Goal: Answer question/provide support: Share knowledge or assist other users

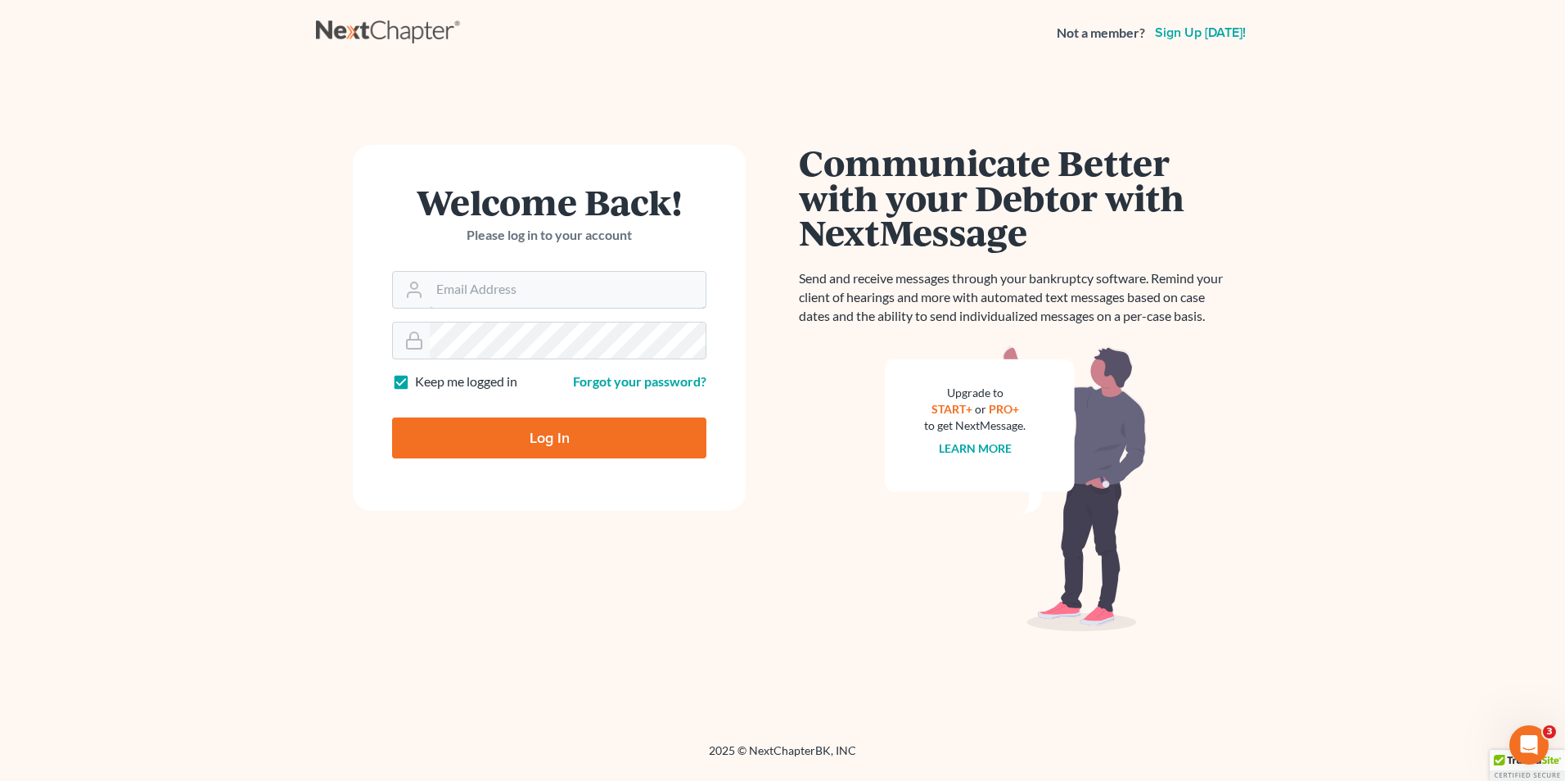
type input "Hunter@shieldlaw.com"
click at [526, 431] on input "Log In" at bounding box center [549, 437] width 314 height 41
type input "Thinking..."
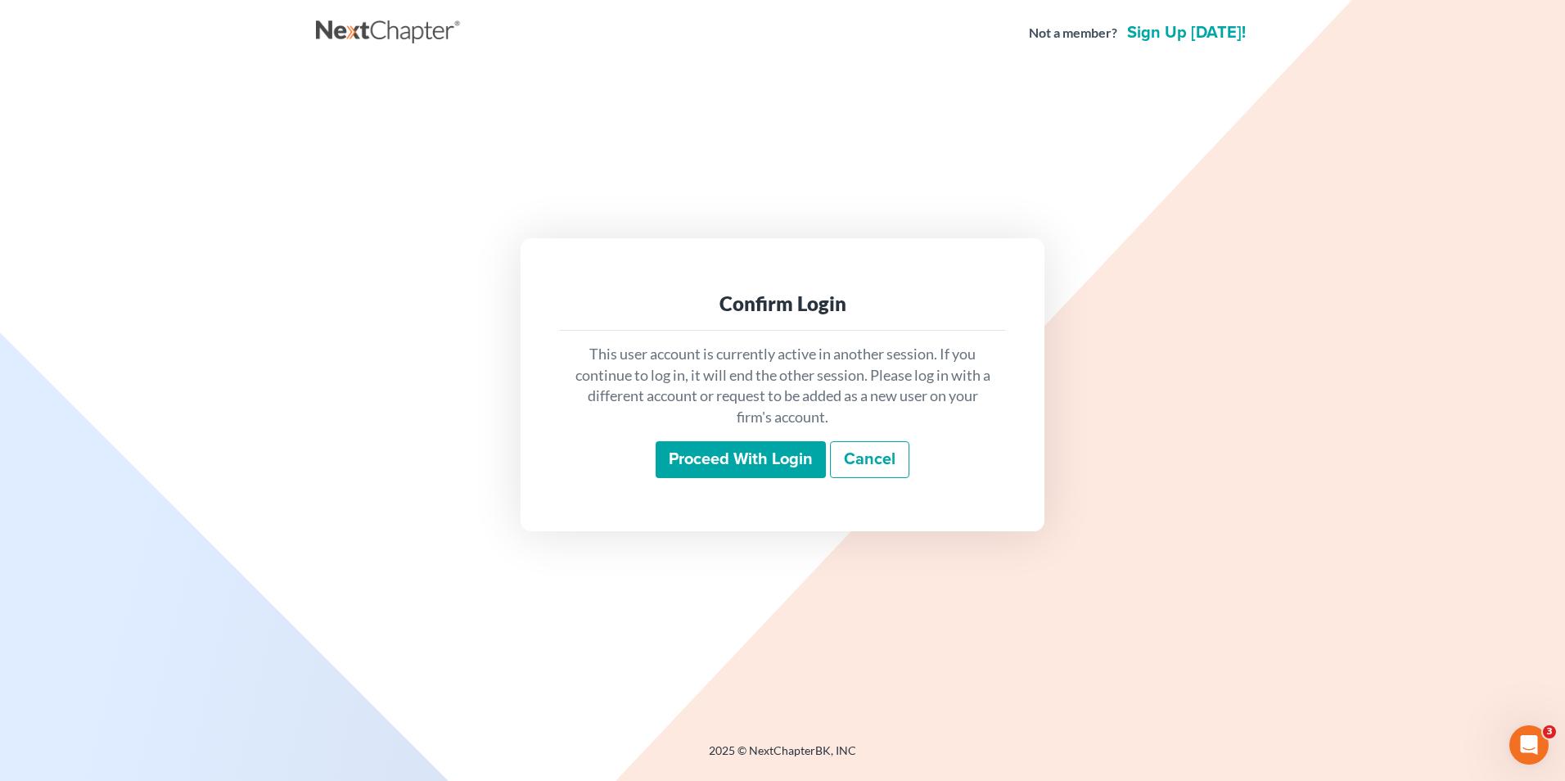
click at [761, 463] on input "Proceed with login" at bounding box center [741, 460] width 170 height 38
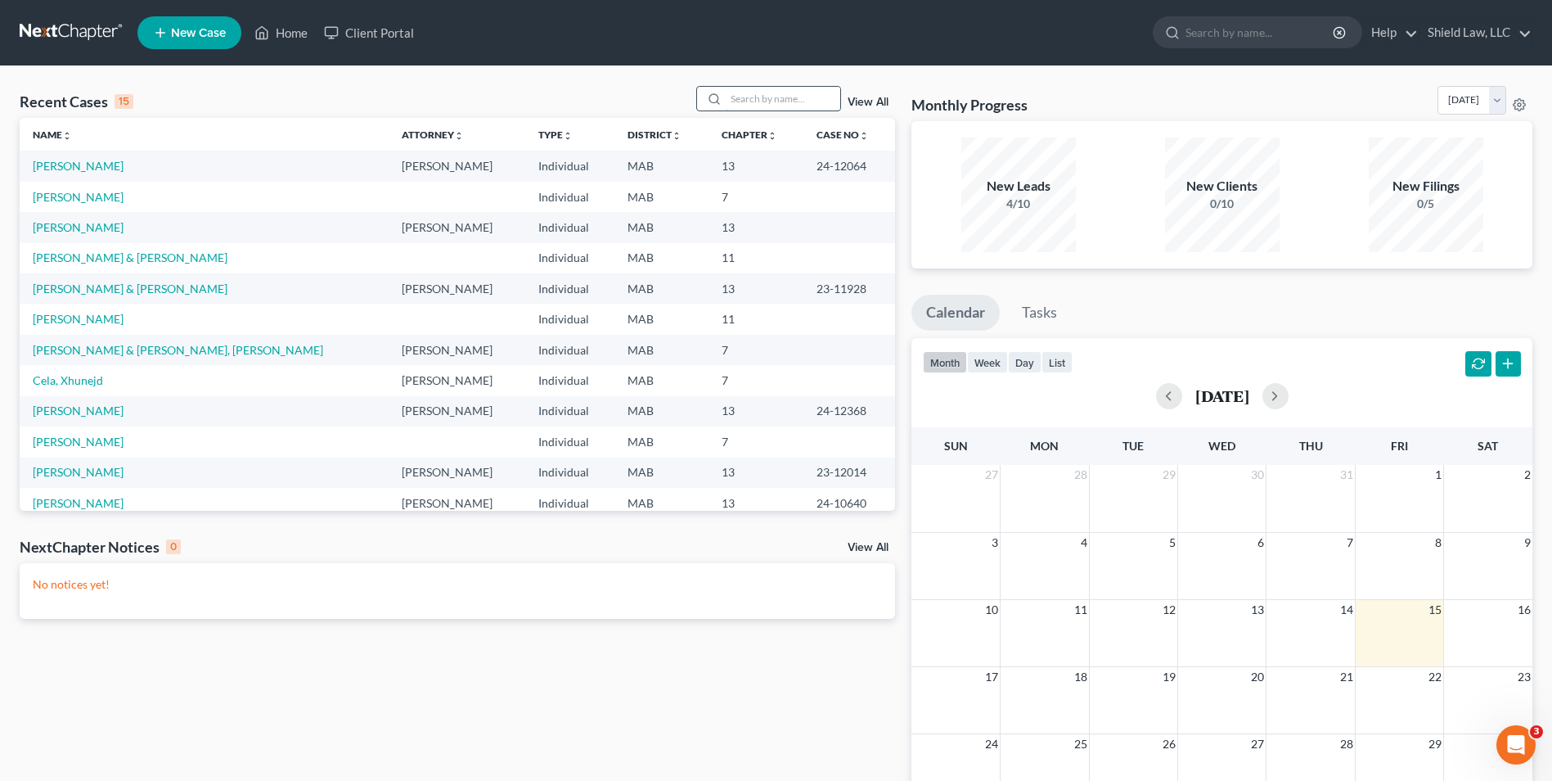
click at [754, 101] on input "search" at bounding box center [783, 99] width 115 height 24
type input "[PERSON_NAME]"
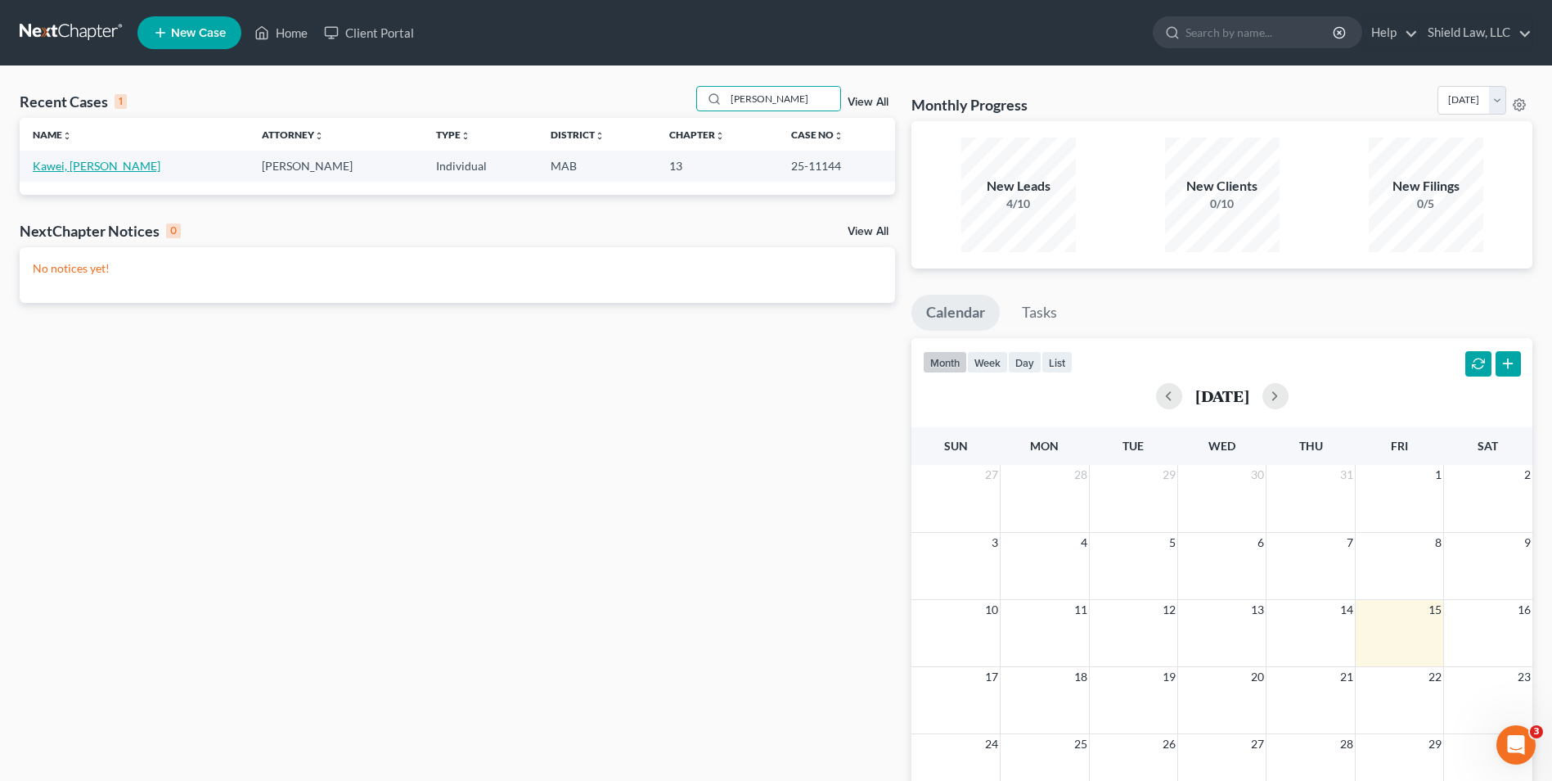
click at [97, 166] on link "Kawei, [PERSON_NAME]" at bounding box center [97, 166] width 128 height 14
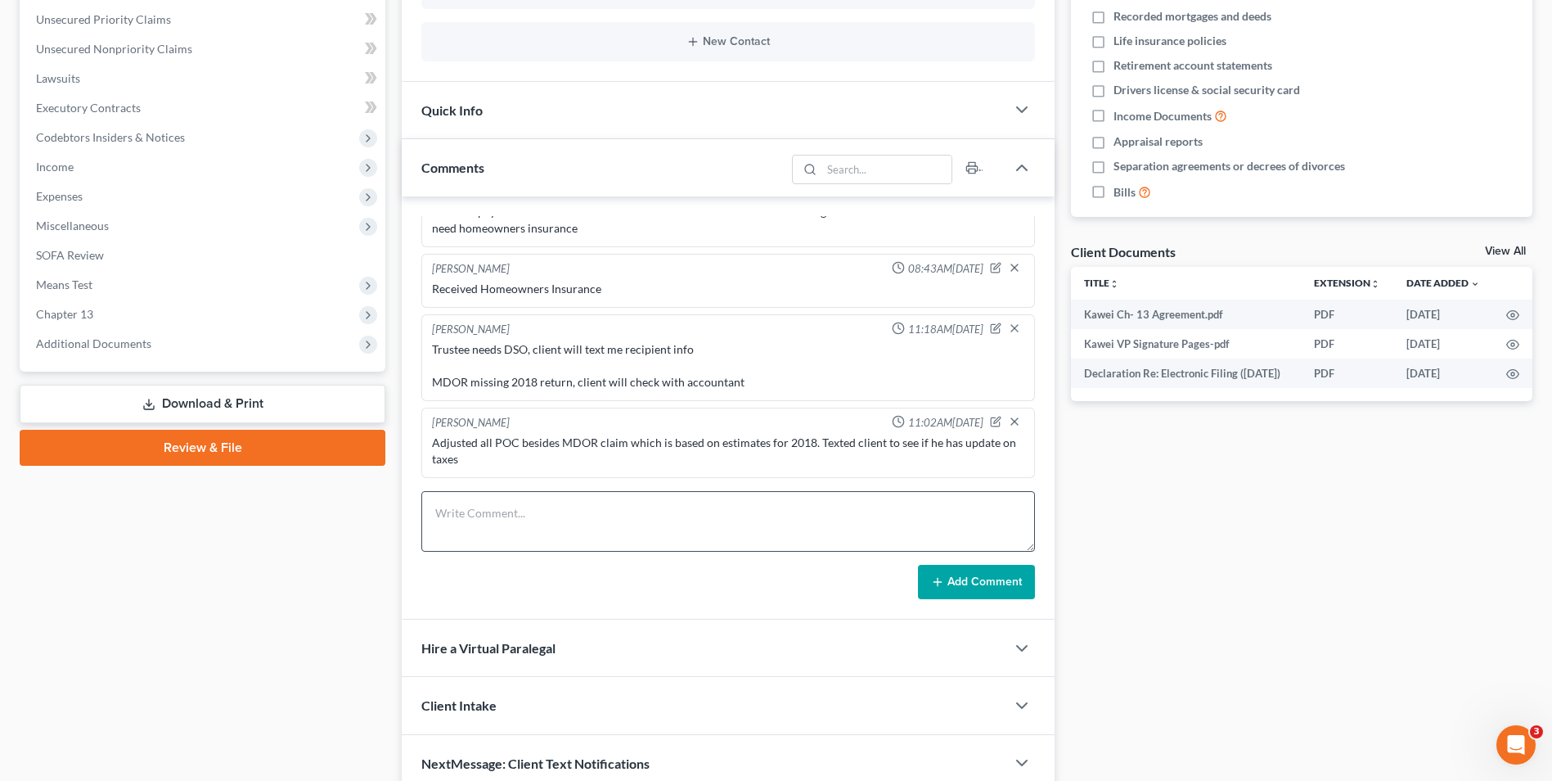
scroll to position [409, 0]
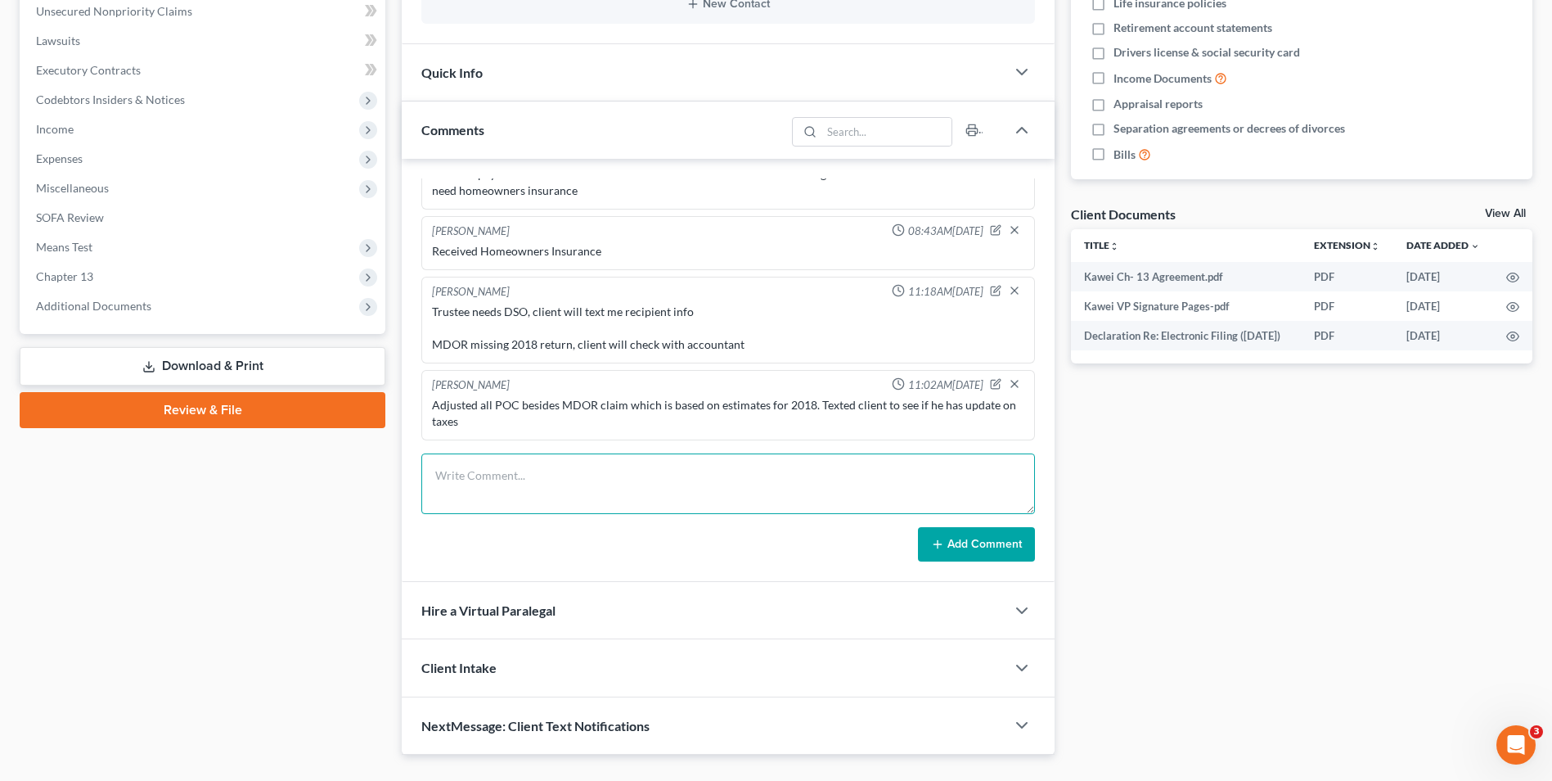
click at [528, 484] on textarea at bounding box center [728, 483] width 614 height 61
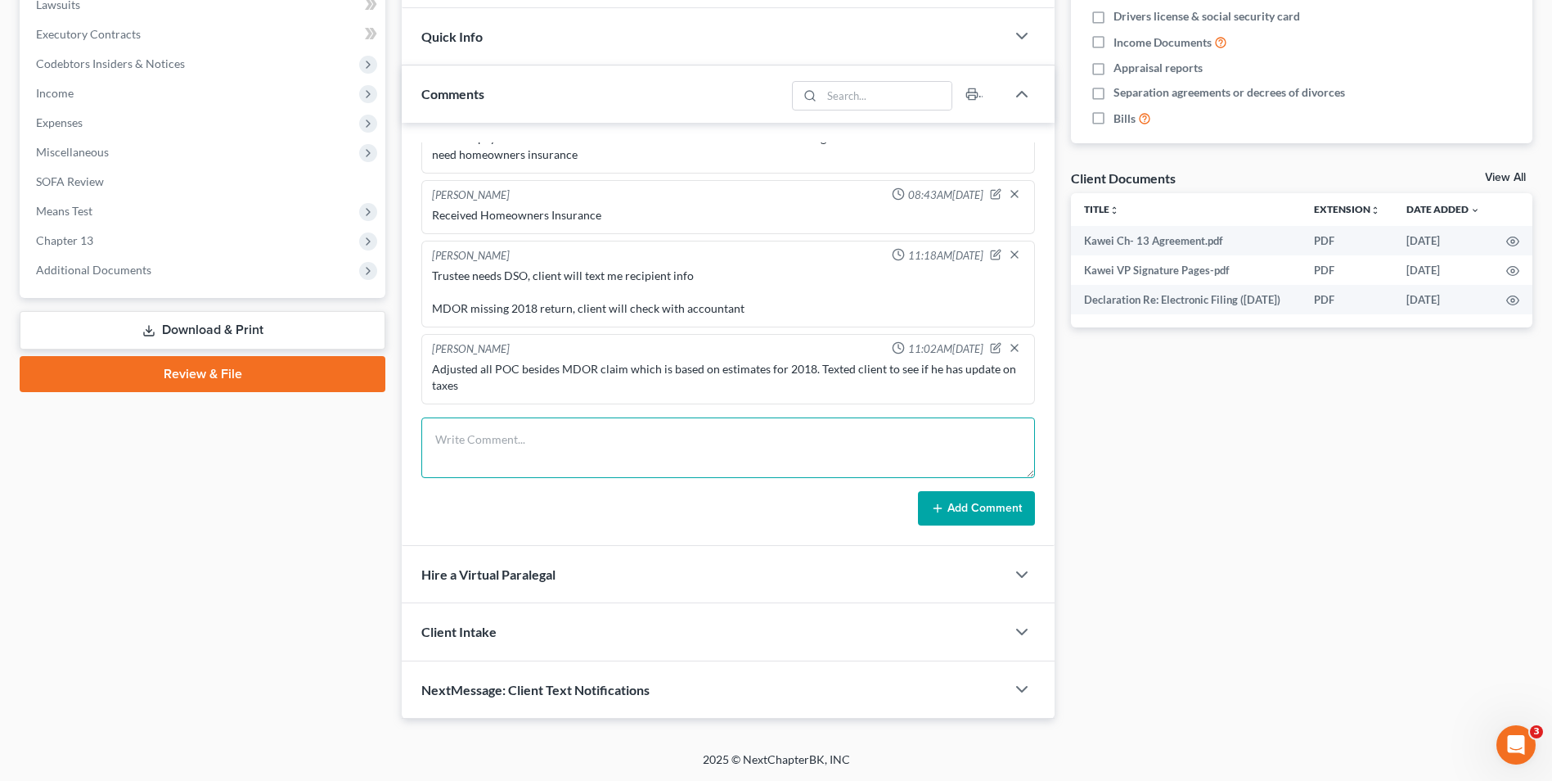
click at [523, 437] on textarea at bounding box center [728, 447] width 614 height 61
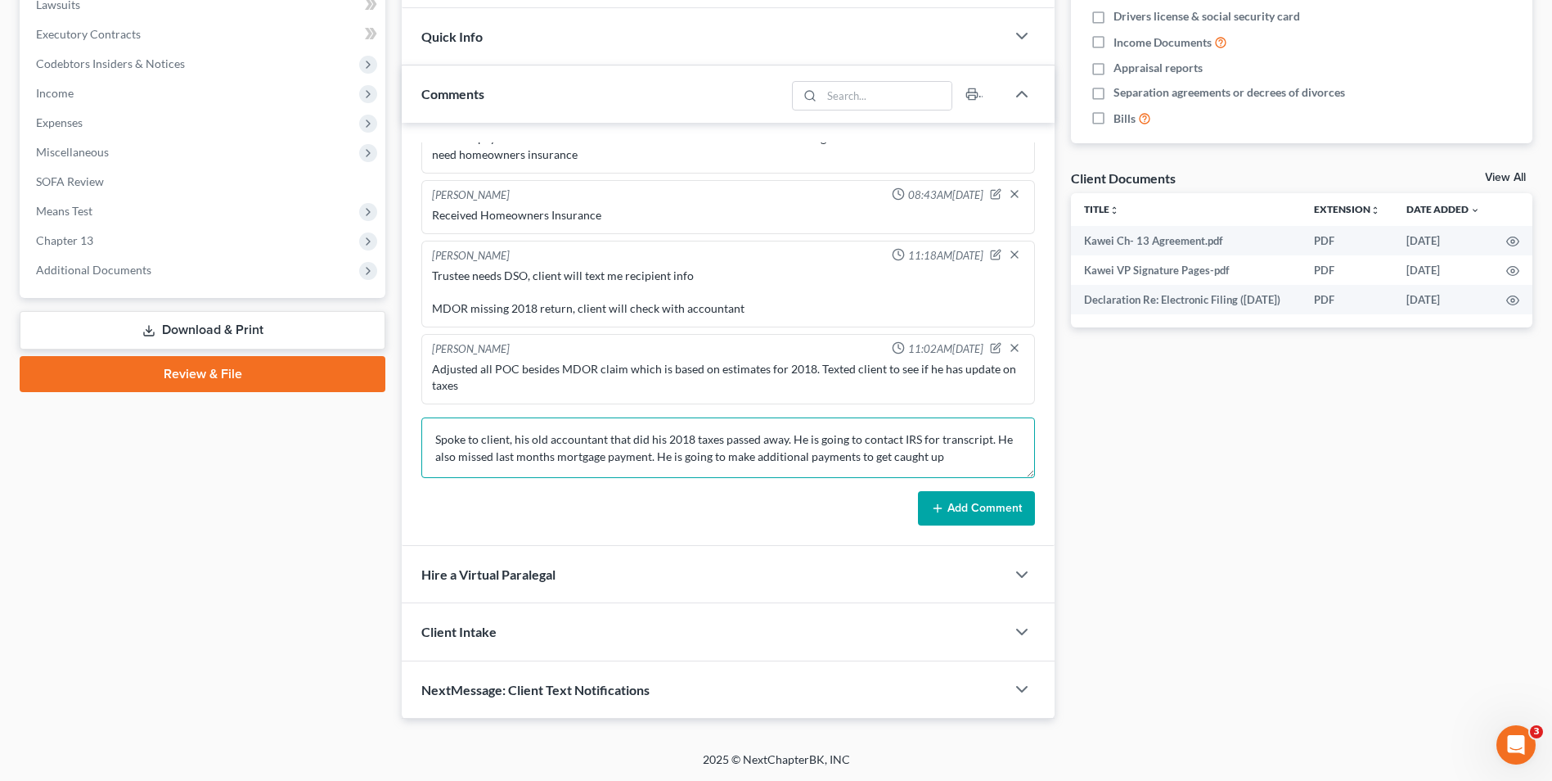
type textarea "Spoke to client, his old accountant that did his 2018 taxes passed away. He is …"
click at [1023, 498] on button "Add Comment" at bounding box center [976, 508] width 117 height 34
